Goal: Navigation & Orientation: Find specific page/section

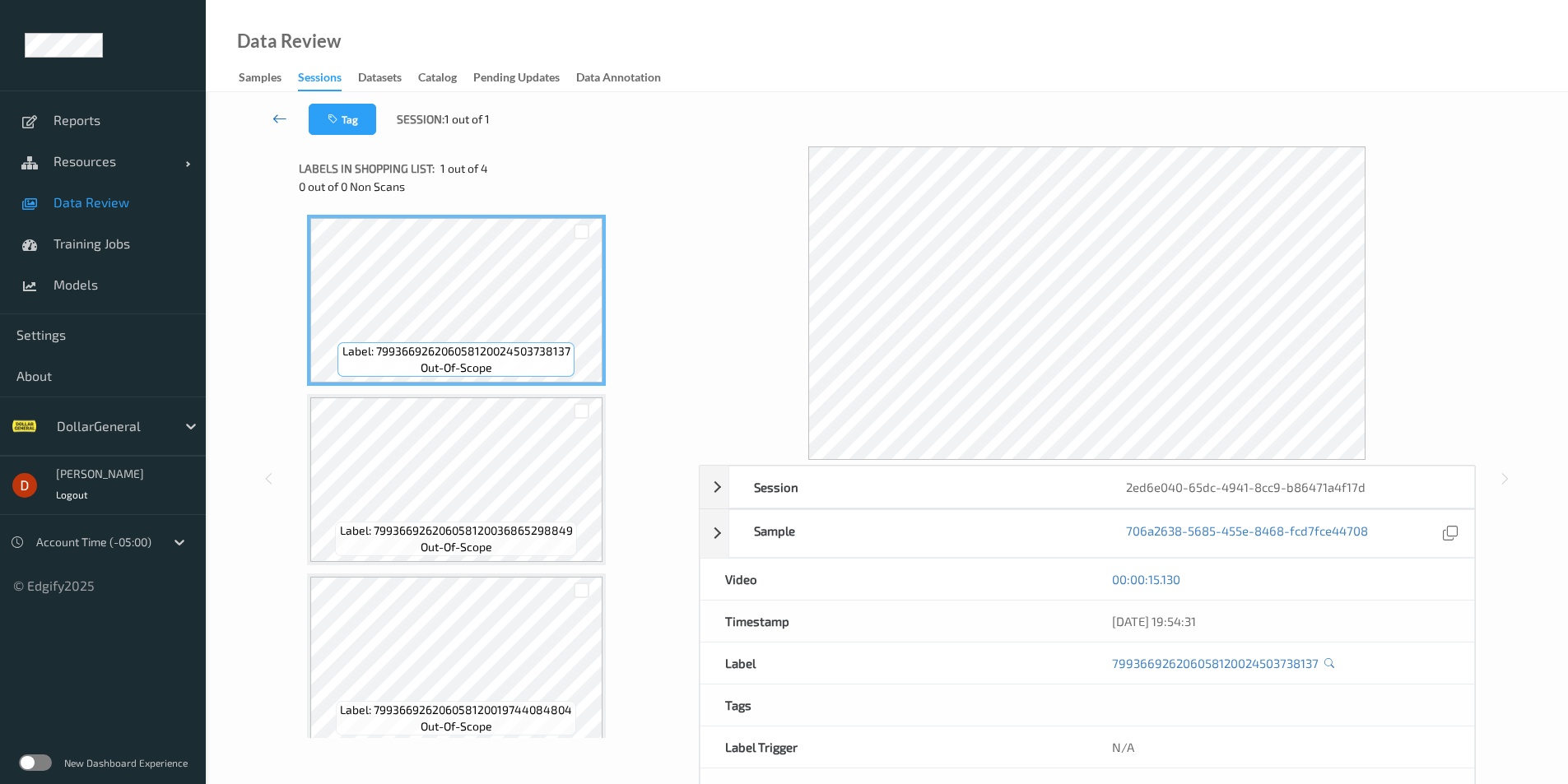
click at [298, 127] on link at bounding box center [280, 119] width 57 height 32
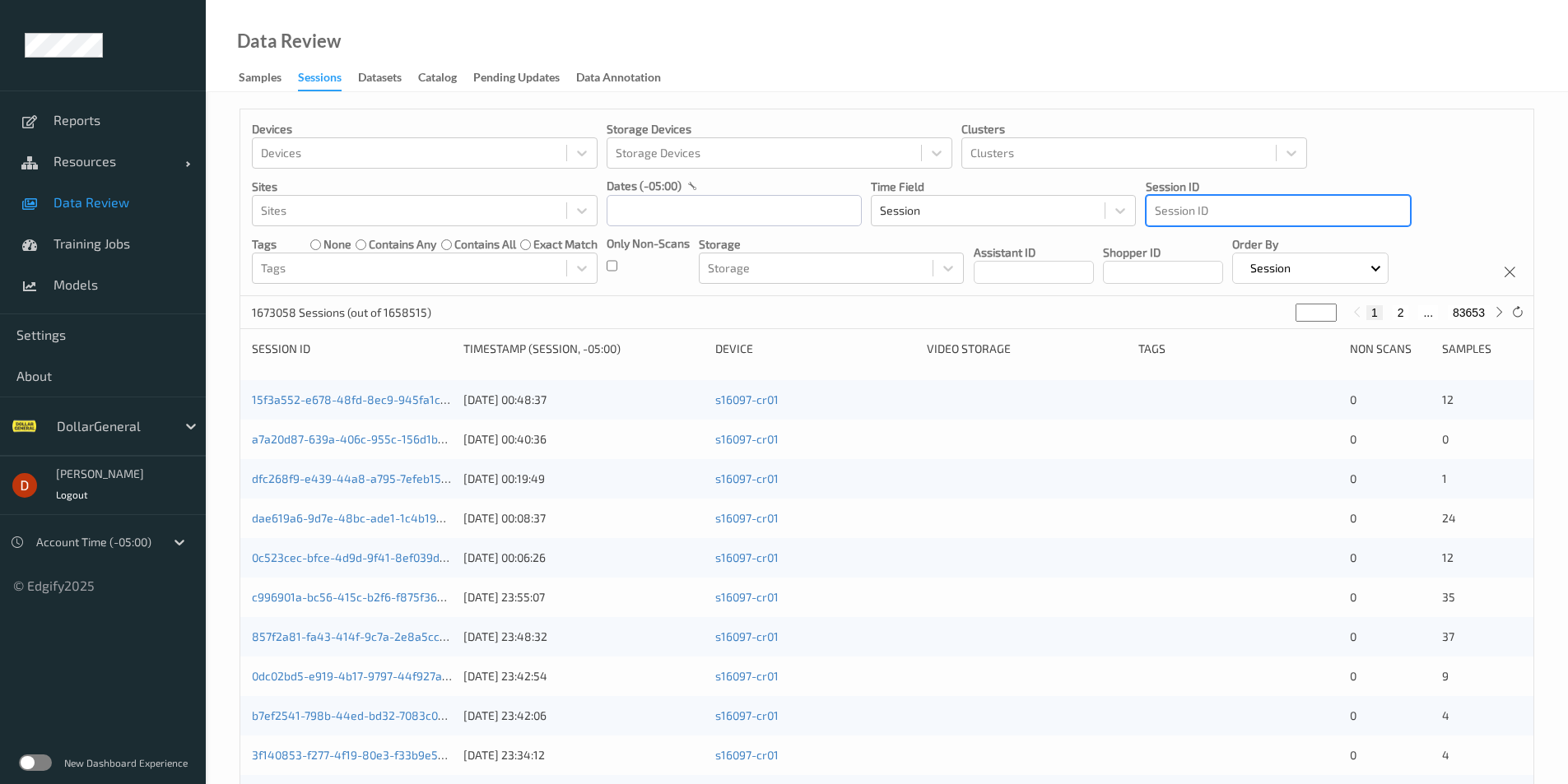
click at [1342, 213] on div at bounding box center [1278, 210] width 247 height 20
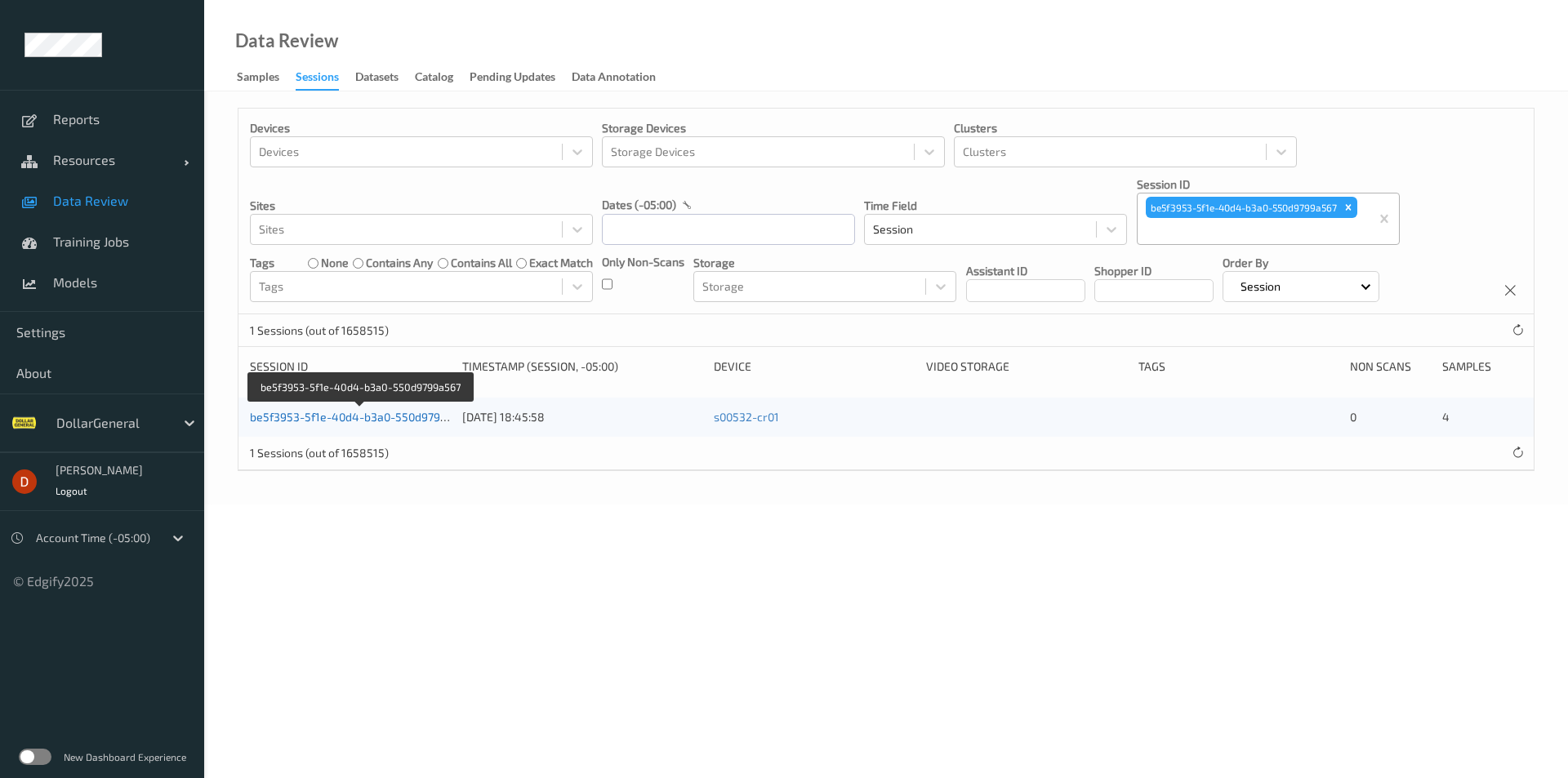
click at [356, 411] on link "be5f3953-5f1e-40d4-b3a0-550d9799a567" at bounding box center [361, 417] width 222 height 14
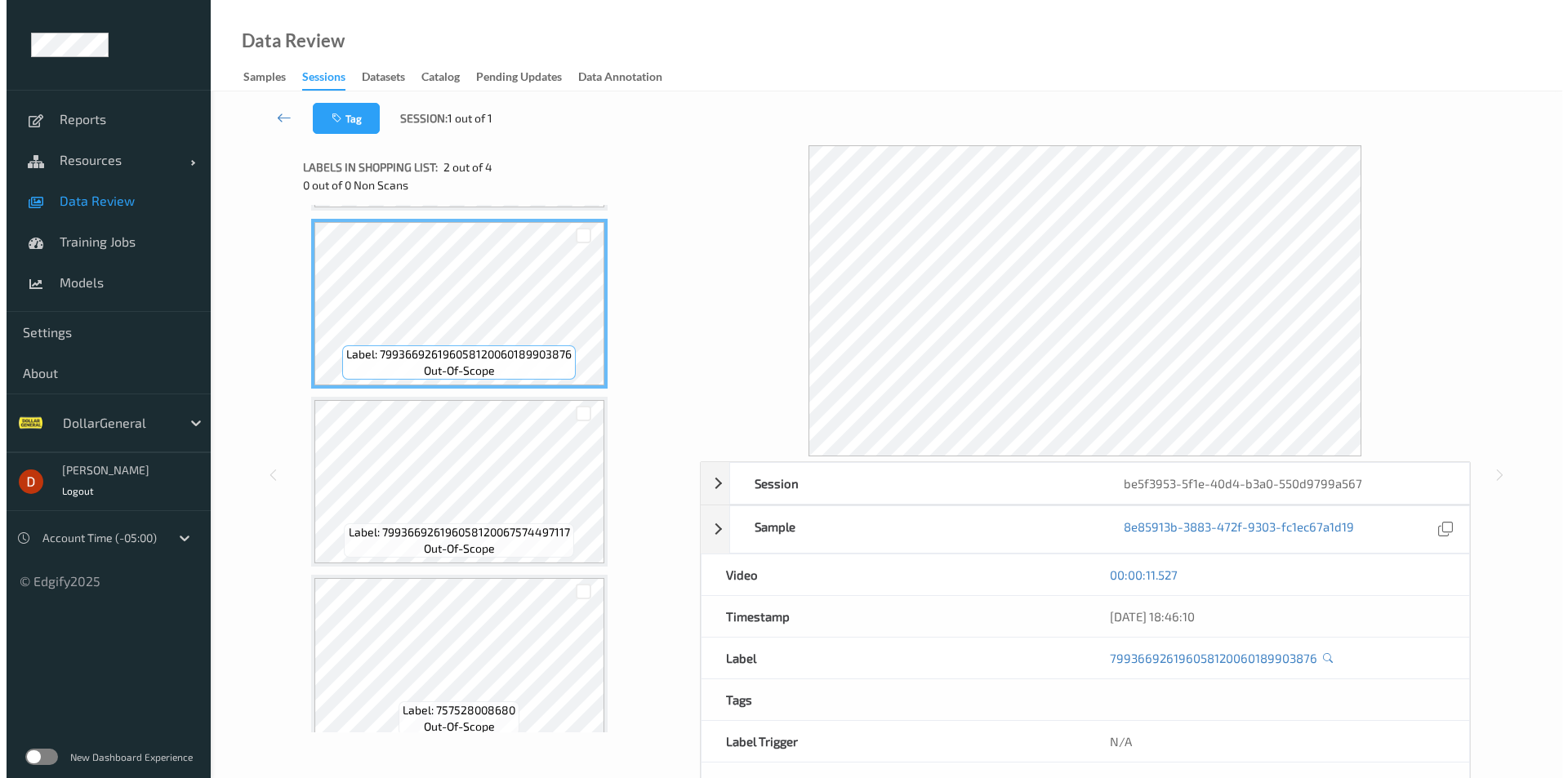
scroll to position [193, 0]
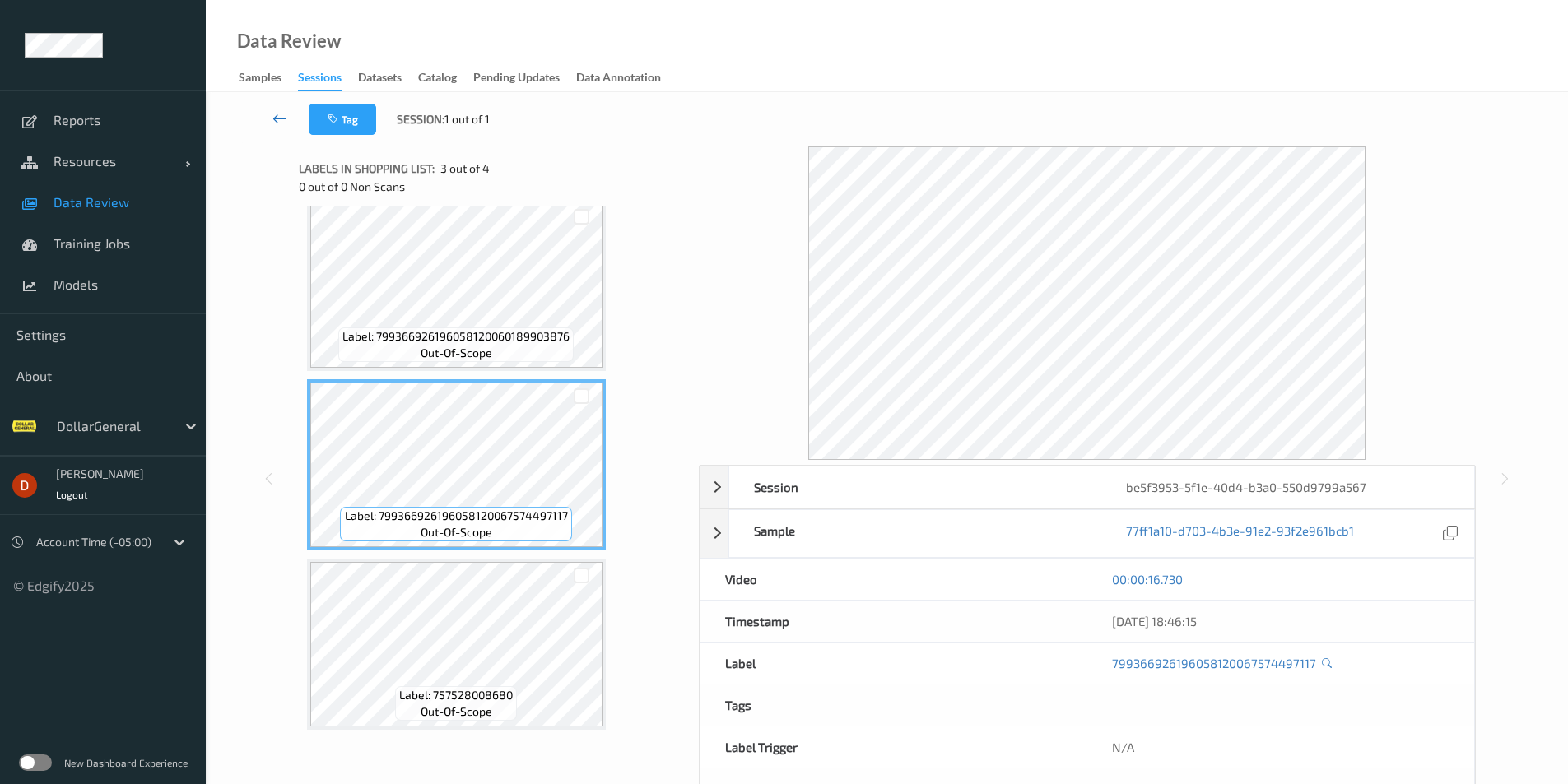
click at [278, 123] on icon at bounding box center [280, 118] width 15 height 16
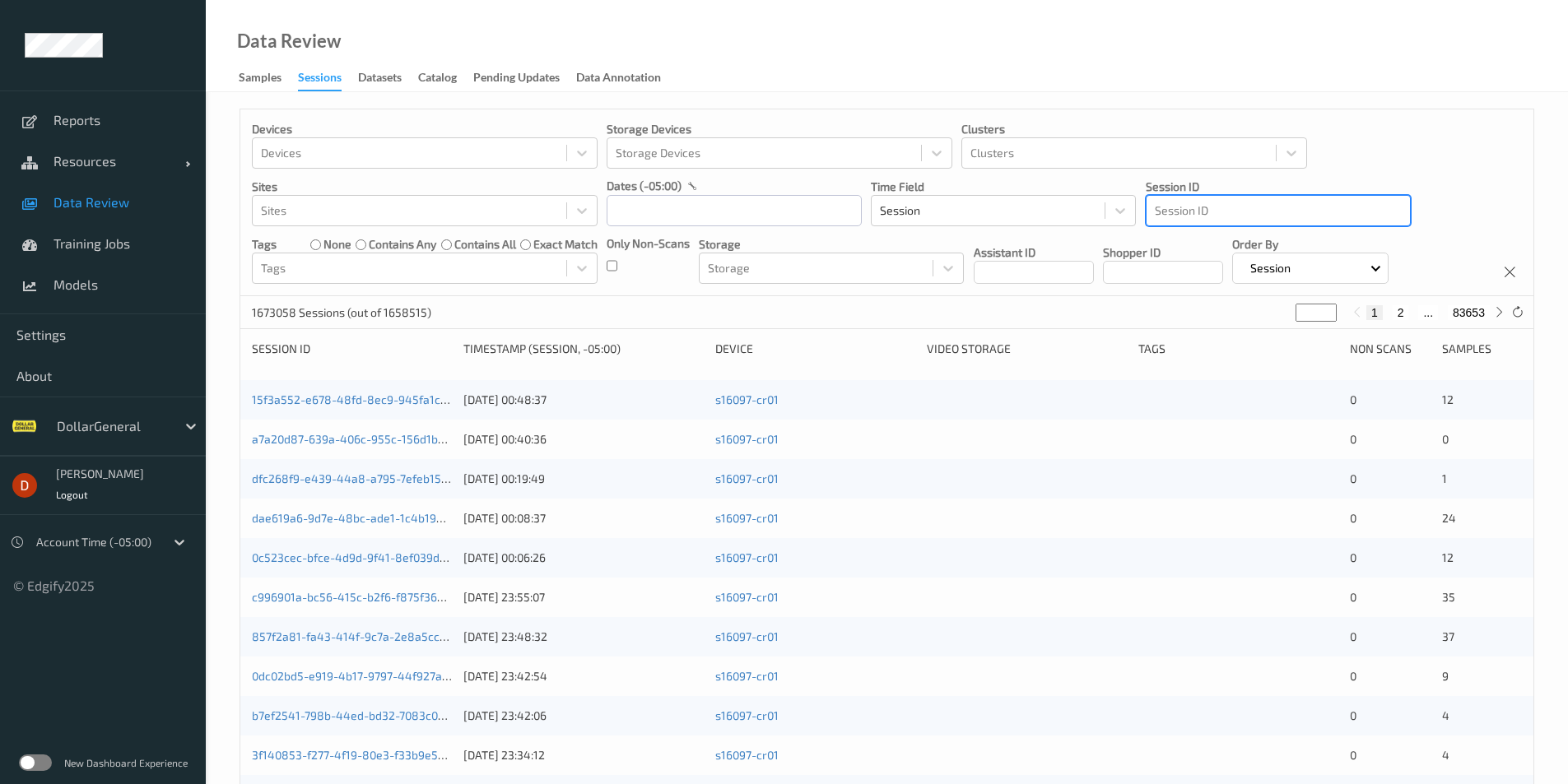
click at [1329, 212] on div at bounding box center [1278, 210] width 247 height 20
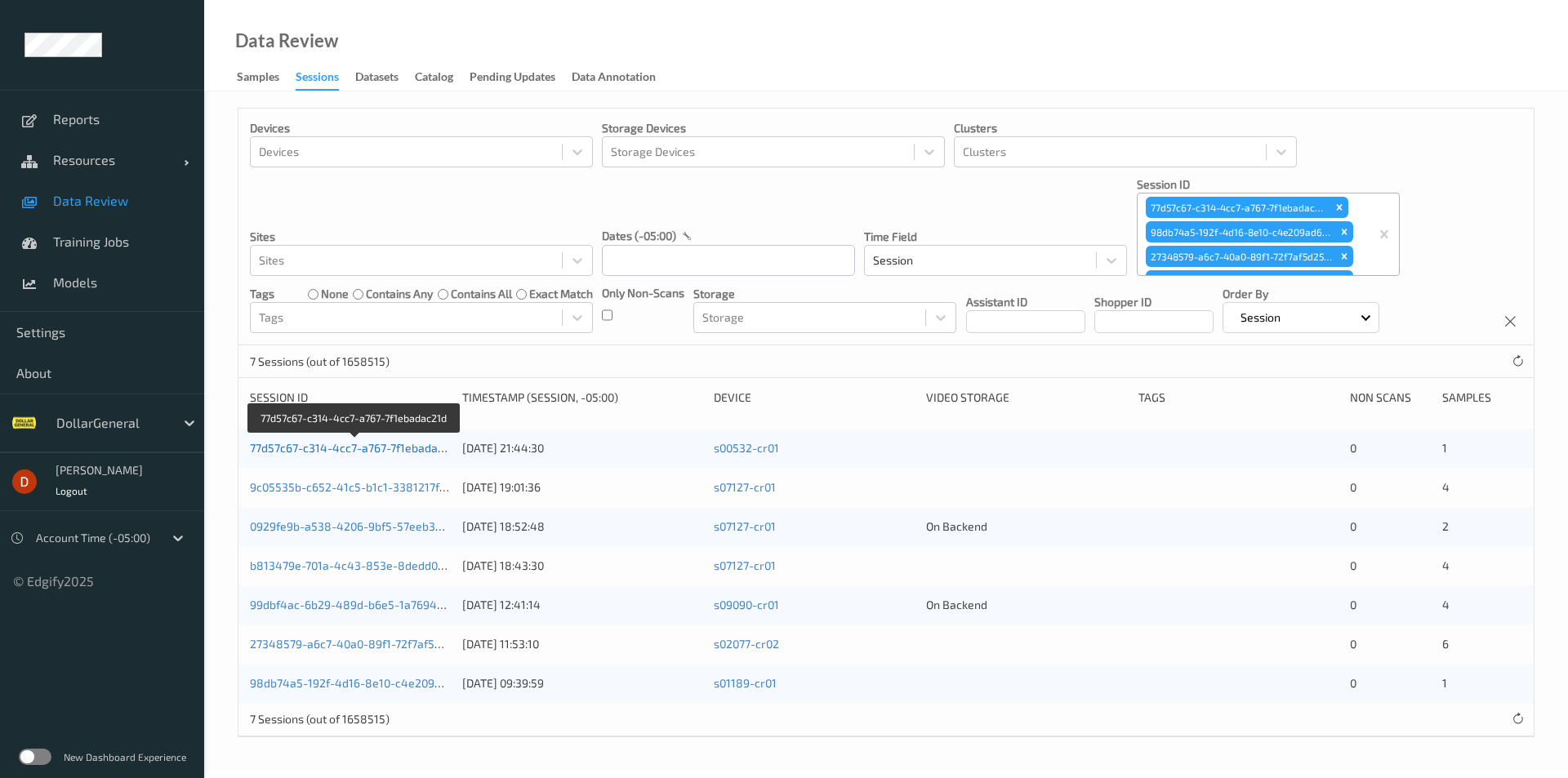
click at [341, 444] on link "77d57c67-c314-4cc7-a767-7f1ebadac21d" at bounding box center [356, 448] width 211 height 14
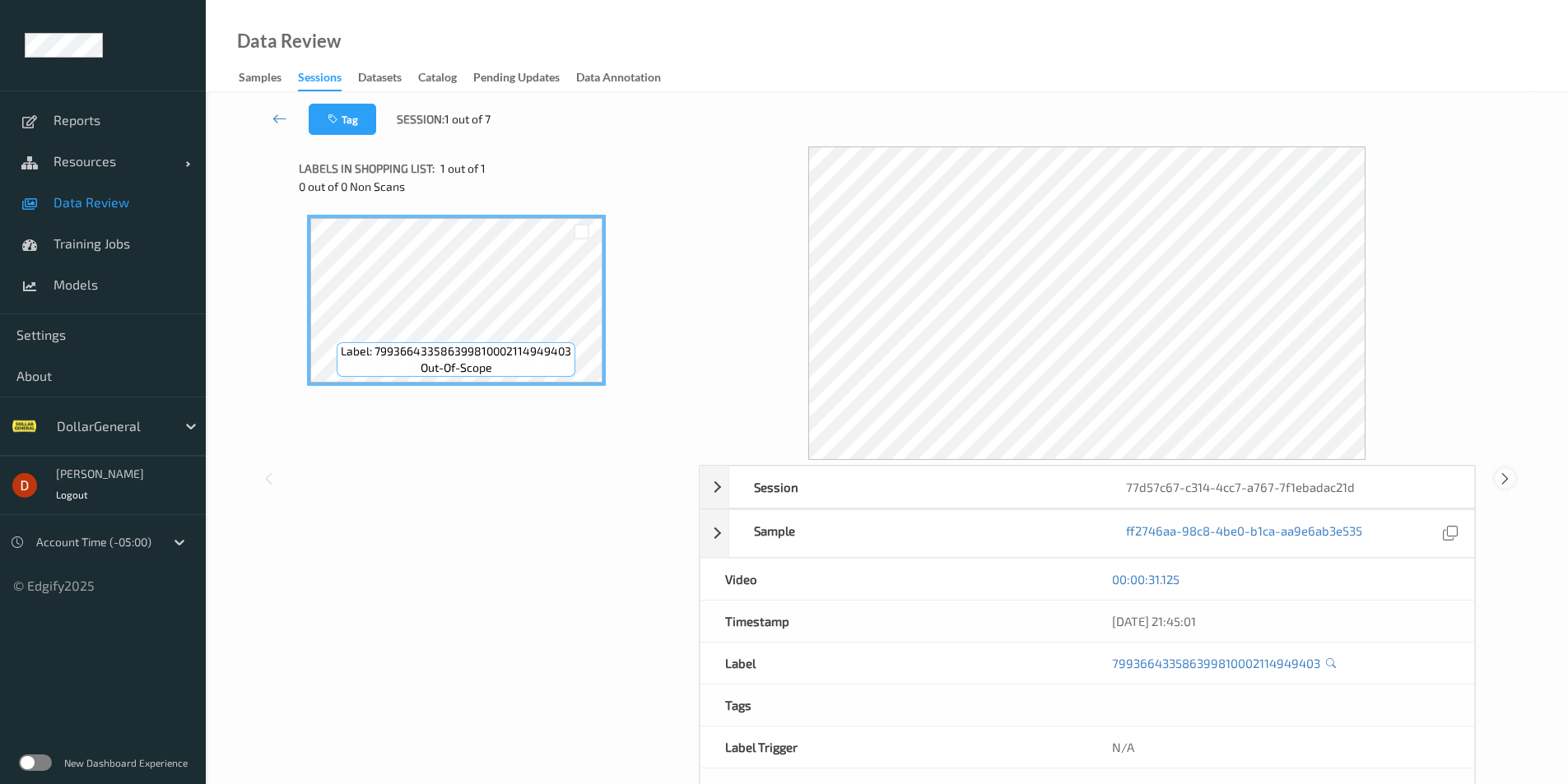
click at [1503, 480] on icon at bounding box center [1505, 479] width 14 height 15
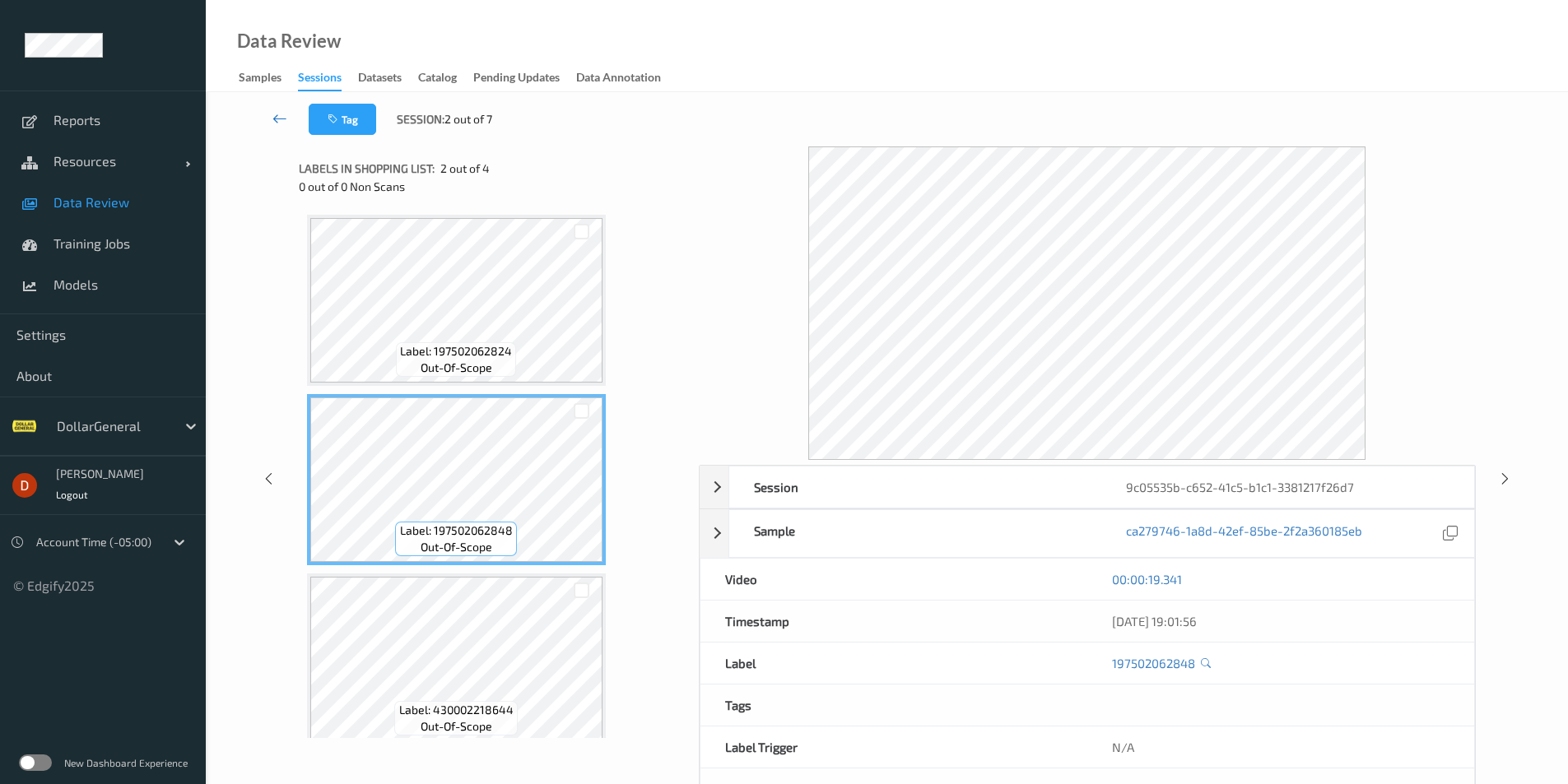
click at [270, 109] on link at bounding box center [280, 119] width 57 height 32
